Goal: Task Accomplishment & Management: Use online tool/utility

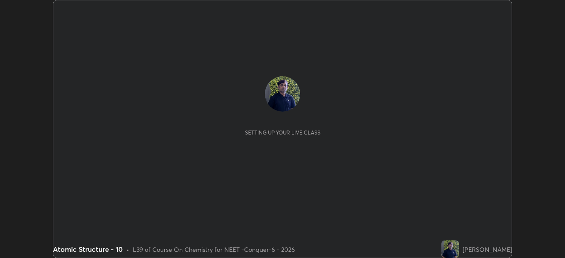
scroll to position [258, 564]
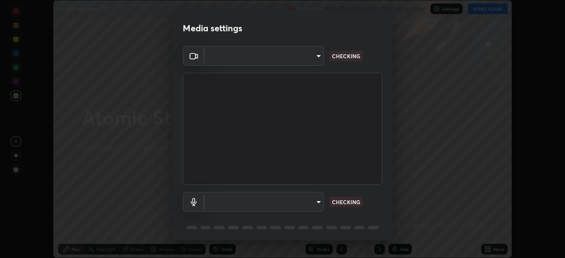
click at [302, 56] on body "Erase all Atomic Structure - 10 Recording WAS SCHEDULED TO START AT 4:30 PM Set…" at bounding box center [282, 129] width 565 height 258
click at [300, 57] on div at bounding box center [282, 129] width 565 height 258
type input "ad23c5e1eec40c929e15baf649206283bee037f2ec2e6fc856d192bb2adaae55"
type input "aa0a7725628aa2d3746a5367ccdd85ae91ee4f6343f860b78150420f01eb6845"
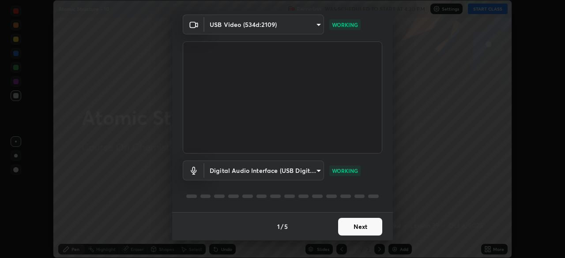
click at [356, 226] on button "Next" at bounding box center [360, 227] width 44 height 18
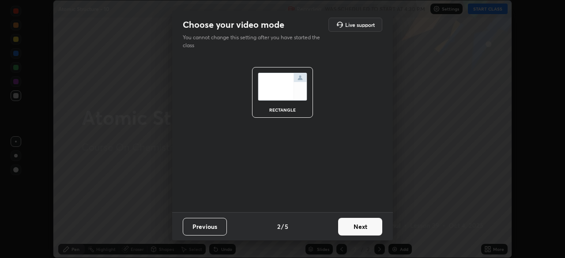
scroll to position [0, 0]
click at [359, 223] on button "Next" at bounding box center [360, 227] width 44 height 18
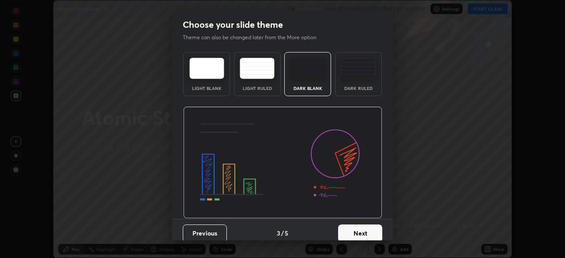
click at [365, 225] on button "Next" at bounding box center [360, 234] width 44 height 18
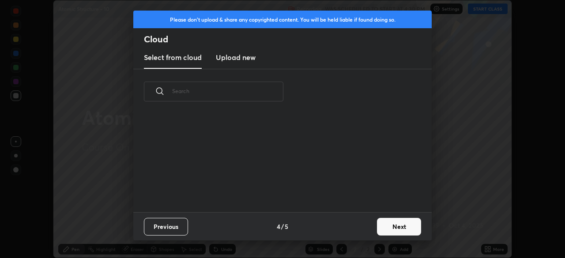
click at [372, 228] on div "Previous 4 / 5 Next" at bounding box center [282, 226] width 298 height 28
click at [394, 228] on button "Next" at bounding box center [399, 227] width 44 height 18
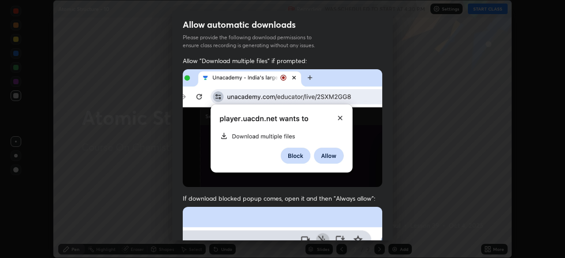
click at [330, 185] on img at bounding box center [282, 128] width 199 height 118
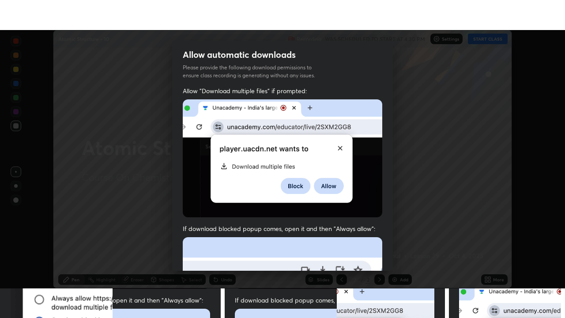
scroll to position [211, 0]
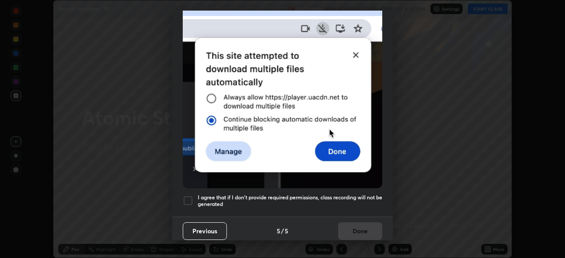
click at [191, 196] on div at bounding box center [188, 200] width 11 height 11
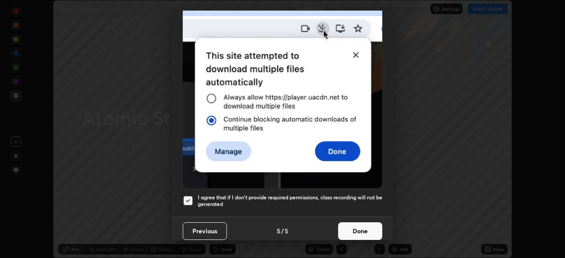
click at [360, 226] on button "Done" at bounding box center [360, 231] width 44 height 18
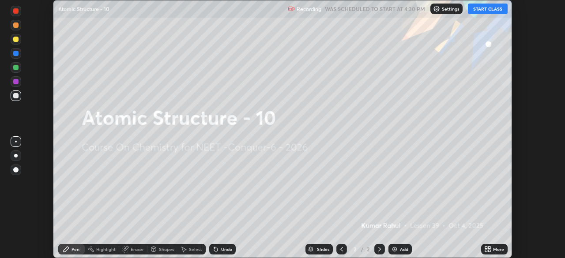
click at [487, 249] on icon at bounding box center [487, 249] width 7 height 7
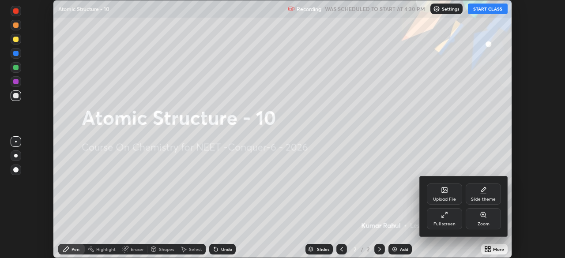
click at [449, 220] on div "Full screen" at bounding box center [444, 218] width 35 height 21
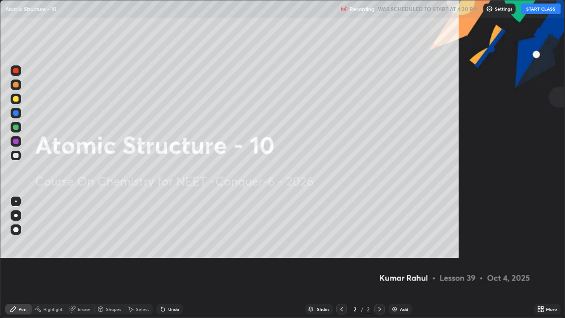
scroll to position [318, 565]
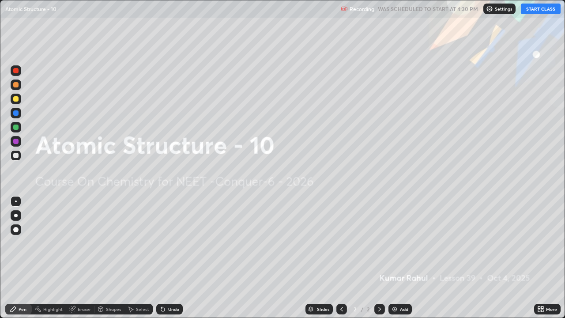
click at [494, 9] on div "Settings" at bounding box center [499, 9] width 32 height 11
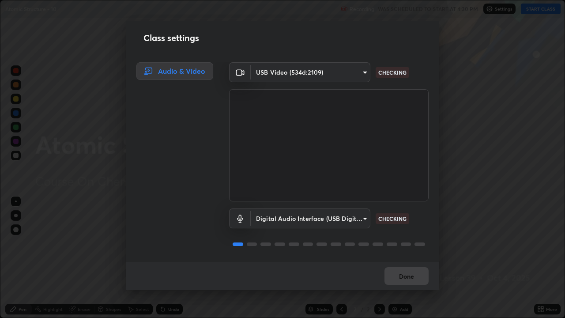
scroll to position [1, 0]
click at [408, 258] on button "Done" at bounding box center [406, 276] width 44 height 18
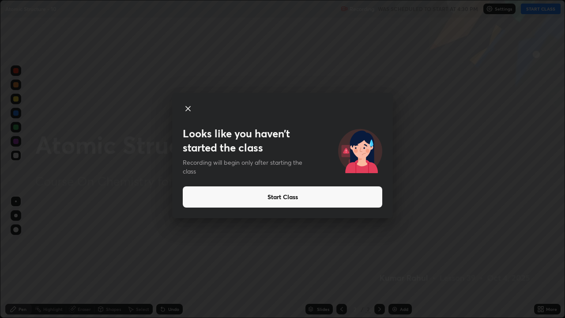
click at [275, 199] on button "Start Class" at bounding box center [282, 196] width 199 height 21
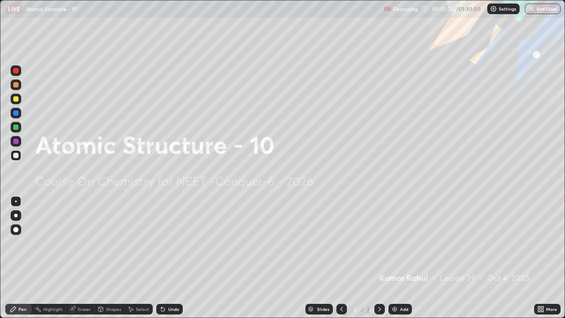
click at [16, 215] on div at bounding box center [16, 216] width 4 height 4
click at [15, 154] on div at bounding box center [15, 155] width 5 height 5
click at [400, 258] on div "Add" at bounding box center [404, 309] width 8 height 4
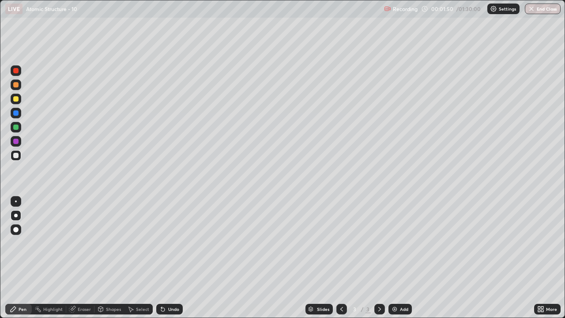
click at [22, 258] on div "Pen" at bounding box center [23, 309] width 8 height 4
click at [378, 258] on icon at bounding box center [379, 308] width 7 height 7
click at [401, 258] on div "Add" at bounding box center [404, 309] width 8 height 4
click at [86, 258] on div "Eraser" at bounding box center [84, 309] width 13 height 4
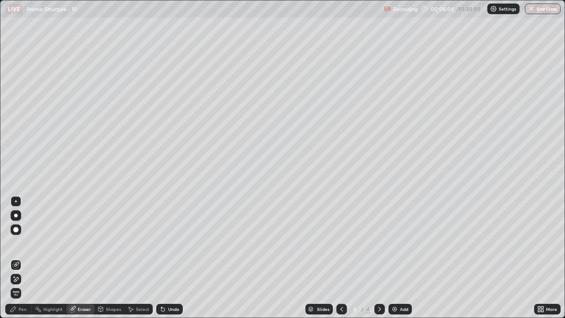
click at [22, 258] on div "Pen" at bounding box center [23, 309] width 8 height 4
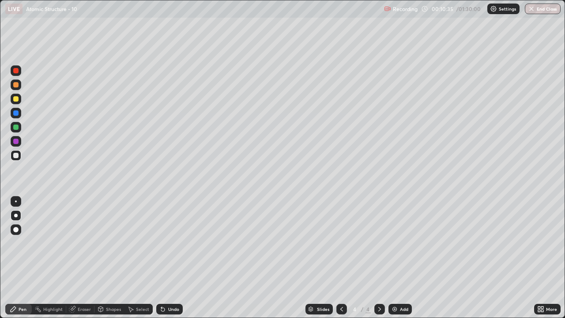
click at [378, 258] on icon at bounding box center [379, 308] width 7 height 7
click at [404, 258] on div "Add" at bounding box center [404, 309] width 8 height 4
click at [378, 258] on icon at bounding box center [379, 308] width 7 height 7
click at [401, 258] on div "Add" at bounding box center [404, 309] width 8 height 4
click at [378, 258] on icon at bounding box center [379, 308] width 7 height 7
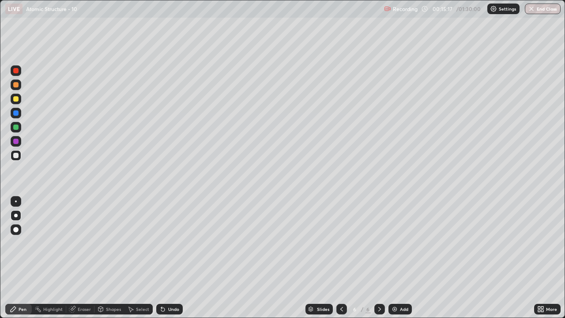
click at [400, 258] on div "Add" at bounding box center [404, 309] width 8 height 4
click at [84, 258] on div "Eraser" at bounding box center [84, 309] width 13 height 4
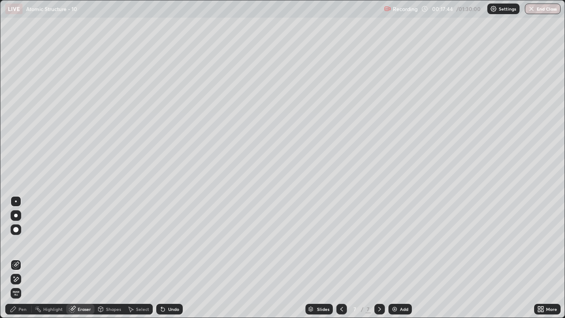
click at [21, 258] on div "Pen" at bounding box center [23, 309] width 8 height 4
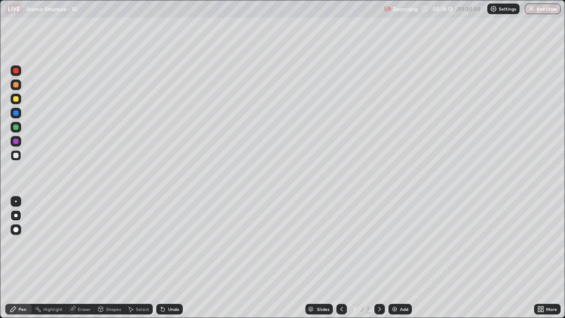
click at [377, 258] on icon at bounding box center [379, 308] width 7 height 7
click at [396, 258] on img at bounding box center [394, 308] width 7 height 7
click at [214, 258] on div "Slides 8 / 8 Add" at bounding box center [358, 309] width 351 height 18
click at [218, 258] on div "Slides 8 / 8 Add" at bounding box center [358, 309] width 351 height 18
click at [220, 258] on div "Slides 8 / 8 Add" at bounding box center [358, 309] width 351 height 18
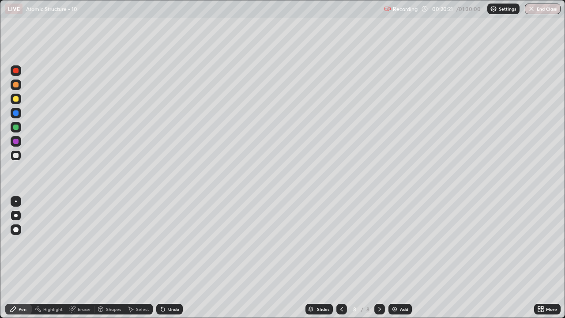
click at [225, 258] on div "Slides 8 / 8 Add" at bounding box center [358, 309] width 351 height 18
click at [379, 258] on icon at bounding box center [379, 308] width 7 height 7
click at [399, 258] on div "Add" at bounding box center [399, 309] width 23 height 11
click at [377, 258] on icon at bounding box center [379, 308] width 7 height 7
click at [400, 258] on div "Add" at bounding box center [404, 309] width 8 height 4
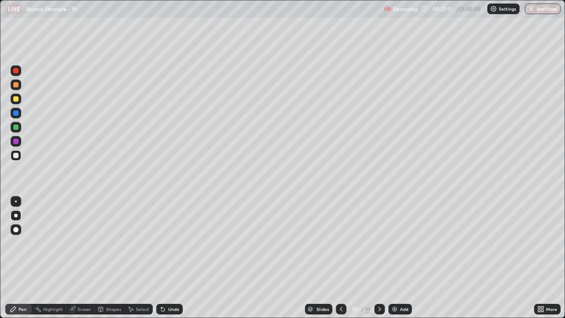
click at [341, 258] on icon at bounding box center [340, 308] width 7 height 7
click at [379, 258] on icon at bounding box center [379, 308] width 7 height 7
click at [340, 258] on icon at bounding box center [340, 308] width 7 height 7
click at [379, 258] on icon at bounding box center [379, 308] width 7 height 7
click at [439, 258] on div "Slides 10 / 10 Add" at bounding box center [358, 309] width 351 height 18
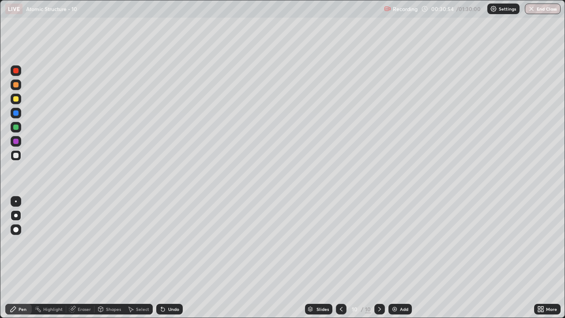
click at [449, 258] on div "Slides 10 / 10 Add" at bounding box center [358, 309] width 351 height 18
click at [466, 258] on div "Slides 10 / 10 Add" at bounding box center [358, 309] width 351 height 18
click at [470, 258] on div "Slides 10 / 10 Add" at bounding box center [358, 309] width 351 height 18
click at [482, 258] on div "Slides 10 / 10 Add" at bounding box center [358, 309] width 351 height 18
click at [377, 258] on icon at bounding box center [379, 308] width 7 height 7
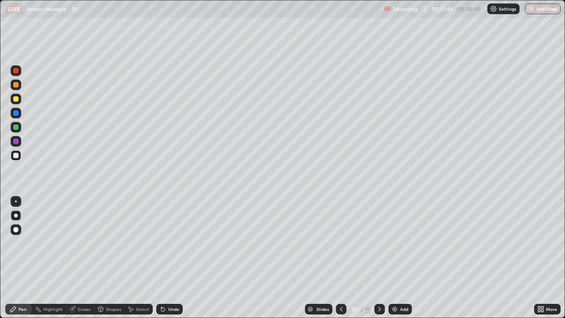
click at [340, 258] on icon at bounding box center [341, 309] width 3 height 4
click at [83, 258] on div "Eraser" at bounding box center [84, 309] width 13 height 4
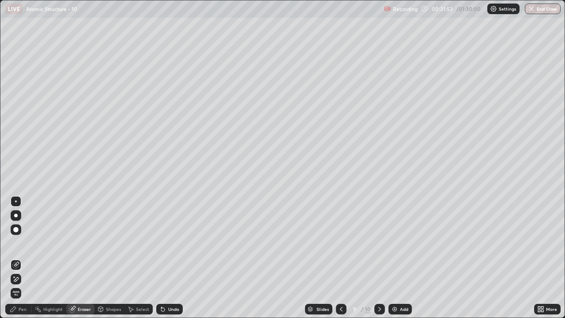
click at [22, 258] on div "Pen" at bounding box center [23, 309] width 8 height 4
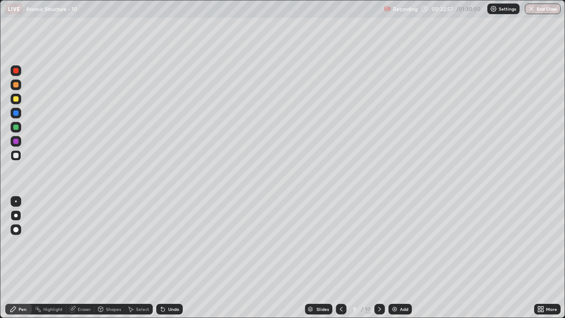
click at [378, 258] on icon at bounding box center [379, 308] width 7 height 7
click at [400, 258] on div "Add" at bounding box center [404, 309] width 8 height 4
click at [379, 258] on icon at bounding box center [379, 309] width 3 height 4
click at [400, 258] on div "Add" at bounding box center [404, 309] width 8 height 4
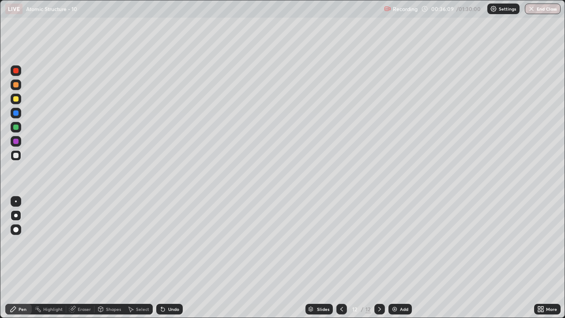
click at [86, 258] on div "Eraser" at bounding box center [84, 309] width 13 height 4
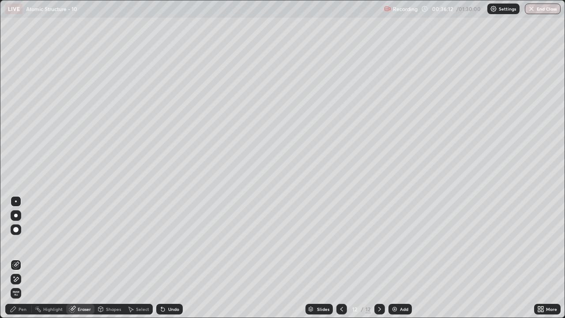
click at [25, 258] on div "Pen" at bounding box center [23, 309] width 8 height 4
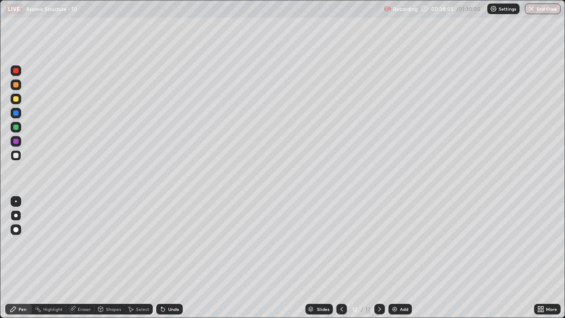
click at [401, 258] on div "Add" at bounding box center [404, 309] width 8 height 4
click at [379, 258] on icon at bounding box center [379, 308] width 7 height 7
click at [401, 258] on div "Add" at bounding box center [404, 309] width 8 height 4
click at [337, 258] on div at bounding box center [341, 309] width 11 height 11
click at [341, 258] on icon at bounding box center [341, 308] width 7 height 7
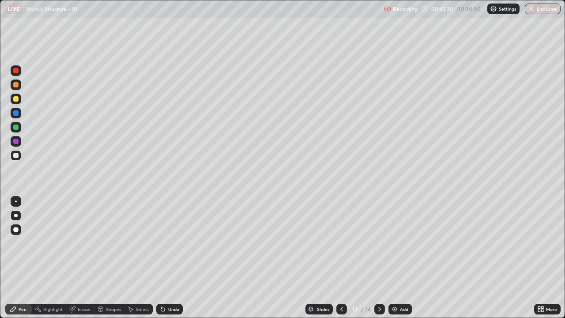
click at [341, 258] on icon at bounding box center [341, 308] width 7 height 7
click at [341, 258] on icon at bounding box center [341, 309] width 3 height 4
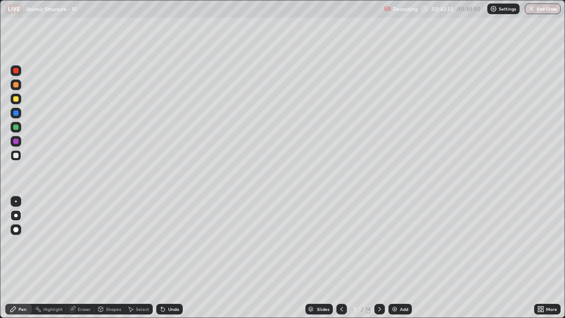
click at [341, 258] on icon at bounding box center [341, 308] width 7 height 7
click at [339, 258] on icon at bounding box center [341, 308] width 7 height 7
click at [342, 258] on icon at bounding box center [341, 308] width 7 height 7
click at [381, 258] on icon at bounding box center [379, 308] width 7 height 7
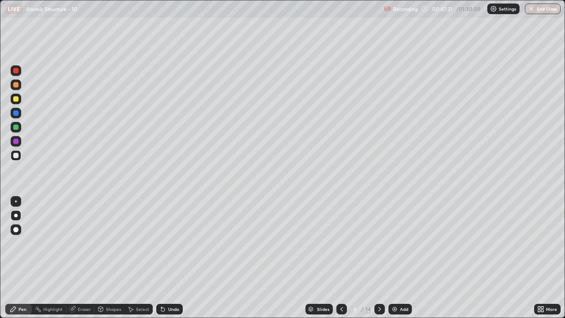
click at [379, 258] on icon at bounding box center [379, 308] width 7 height 7
click at [346, 258] on div at bounding box center [341, 309] width 11 height 11
click at [384, 258] on div at bounding box center [379, 309] width 11 height 18
click at [379, 258] on icon at bounding box center [379, 308] width 7 height 7
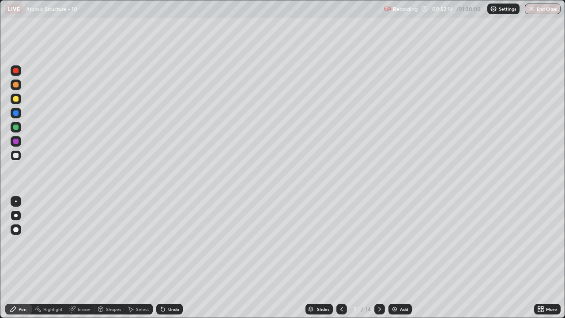
click at [379, 258] on icon at bounding box center [379, 308] width 7 height 7
click at [341, 258] on icon at bounding box center [341, 308] width 7 height 7
click at [379, 258] on icon at bounding box center [379, 308] width 7 height 7
click at [382, 258] on div at bounding box center [379, 309] width 11 height 11
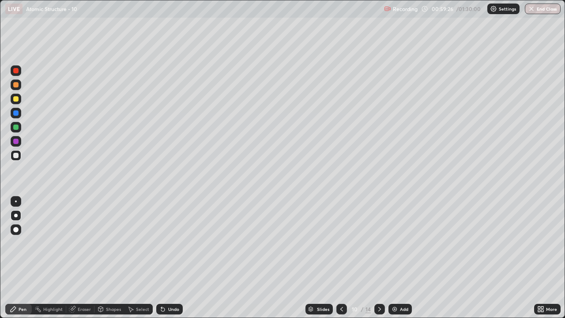
click at [382, 258] on icon at bounding box center [379, 308] width 7 height 7
click at [383, 258] on div at bounding box center [379, 309] width 11 height 11
click at [379, 258] on icon at bounding box center [379, 308] width 7 height 7
click at [383, 258] on div at bounding box center [379, 309] width 11 height 11
click at [345, 258] on div at bounding box center [341, 309] width 11 height 11
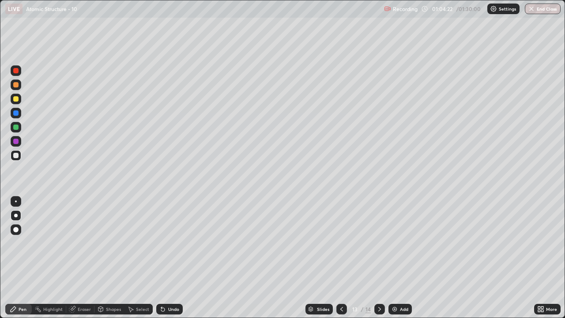
click at [377, 258] on icon at bounding box center [379, 308] width 7 height 7
click at [17, 155] on div at bounding box center [15, 155] width 5 height 5
click at [379, 258] on icon at bounding box center [379, 308] width 7 height 7
click at [403, 258] on div "Add" at bounding box center [404, 309] width 8 height 4
click at [18, 155] on div at bounding box center [15, 155] width 5 height 5
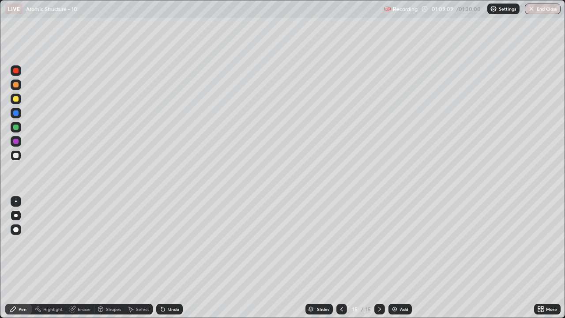
click at [17, 99] on div at bounding box center [15, 98] width 5 height 5
click at [404, 258] on div "Add" at bounding box center [399, 309] width 23 height 11
click at [17, 156] on div at bounding box center [15, 155] width 5 height 5
click at [377, 258] on icon at bounding box center [379, 308] width 7 height 7
click at [401, 258] on div "Add" at bounding box center [404, 309] width 8 height 4
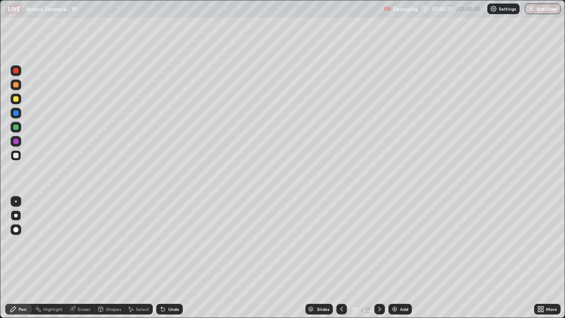
click at [16, 100] on div at bounding box center [15, 98] width 5 height 5
click at [86, 258] on div "Eraser" at bounding box center [84, 309] width 13 height 4
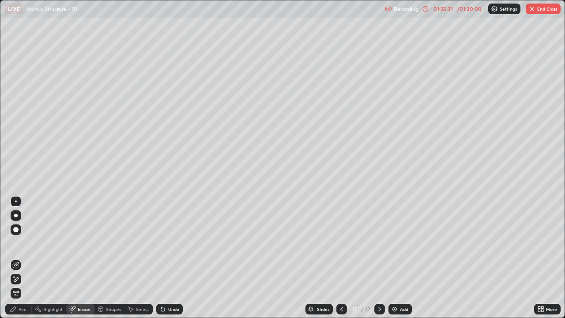
click at [25, 258] on div "Pen" at bounding box center [23, 309] width 8 height 4
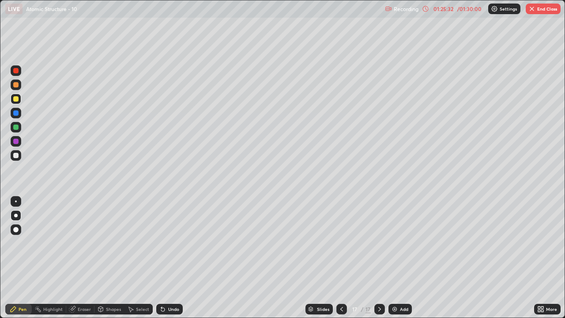
click at [17, 127] on div at bounding box center [15, 126] width 5 height 5
click at [341, 258] on icon at bounding box center [341, 308] width 7 height 7
click at [381, 258] on icon at bounding box center [379, 308] width 7 height 7
click at [549, 11] on button "End Class" at bounding box center [542, 9] width 35 height 11
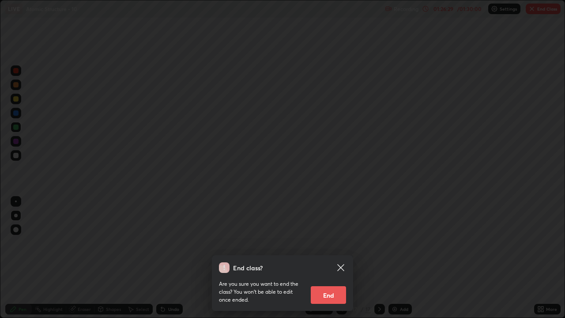
click at [335, 258] on button "End" at bounding box center [328, 295] width 35 height 18
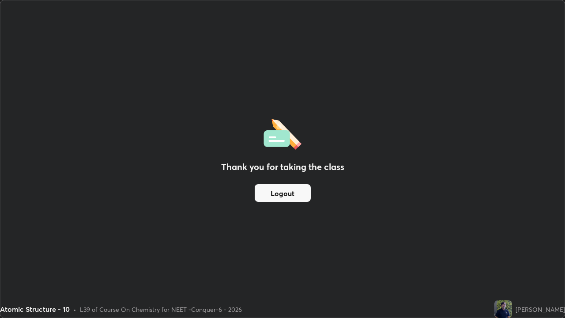
click at [274, 193] on button "Logout" at bounding box center [283, 193] width 56 height 18
